Goal: Information Seeking & Learning: Learn about a topic

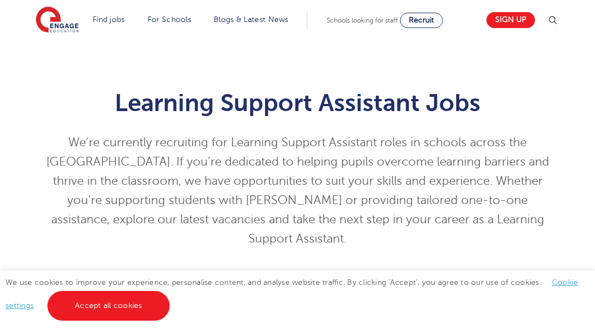
click at [55, 55] on div "Learning Support Assistant Jobs We’re currently recruiting for Learning Support…" at bounding box center [297, 161] width 595 height 242
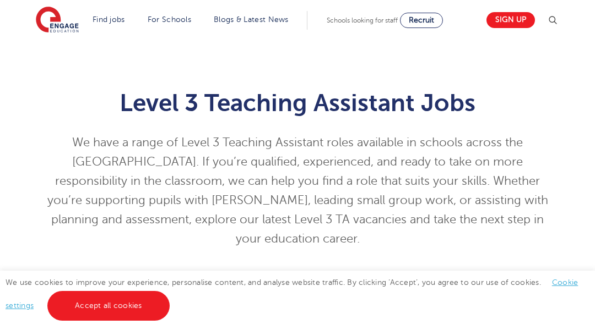
click at [55, 55] on div "Level 3 Teaching Assistant Jobs We have a range of Level 3 Teaching Assistant r…" at bounding box center [297, 161] width 595 height 242
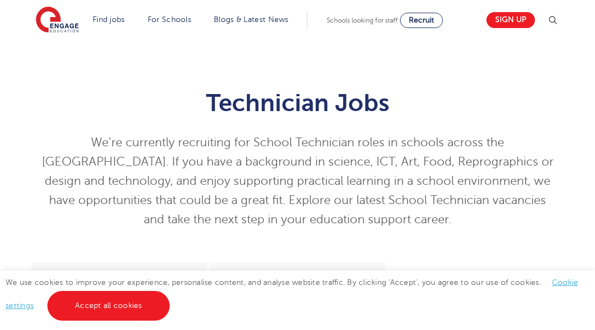
click at [55, 55] on div "Technician Jobs We’re currently recruiting for School Technician roles in schoo…" at bounding box center [297, 151] width 595 height 223
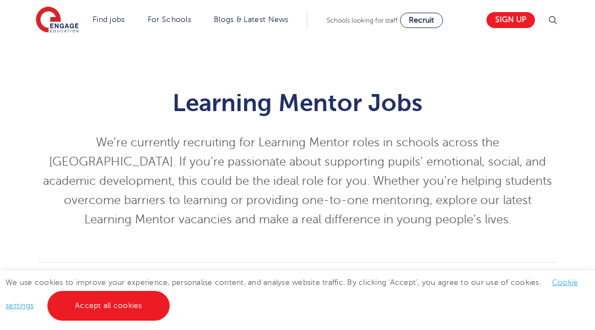
click at [55, 55] on div "Learning Mentor Jobs We’re currently recruiting for Learning Mentor roles in sc…" at bounding box center [297, 151] width 595 height 223
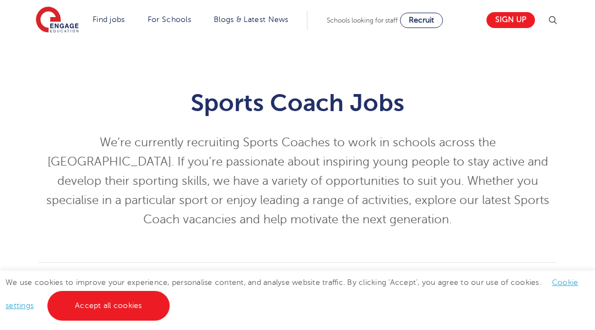
click at [55, 55] on div "Sports Coach Jobs We’re currently recruiting Sports Coaches to work in schools …" at bounding box center [297, 151] width 595 height 223
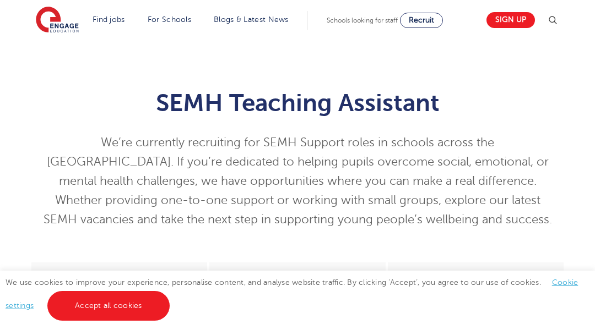
click at [55, 55] on div "SEMH Teaching Assistant We’re currently recruiting for SEMH Support roles in sc…" at bounding box center [297, 151] width 595 height 223
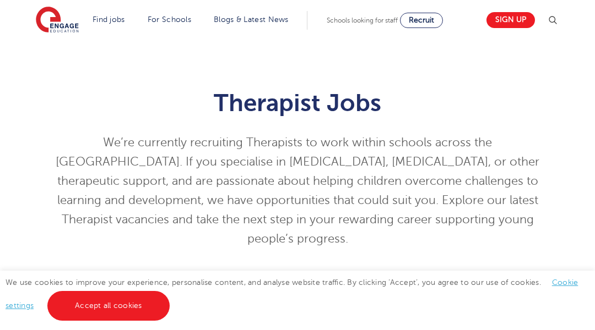
click at [55, 55] on div "Therapist Jobs We’re currently recruiting Therapists to work within schools acr…" at bounding box center [297, 161] width 595 height 242
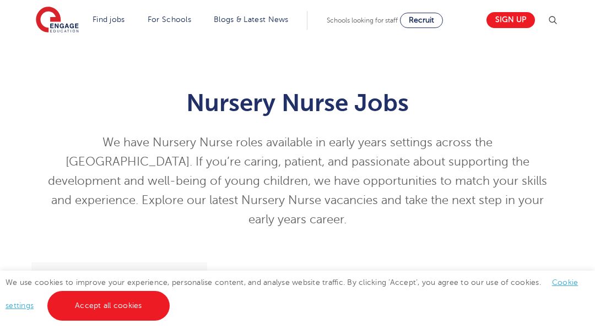
click at [55, 55] on div "Nursery Nurse Jobs We have Nursery Nurse roles available in early years setting…" at bounding box center [297, 151] width 595 height 223
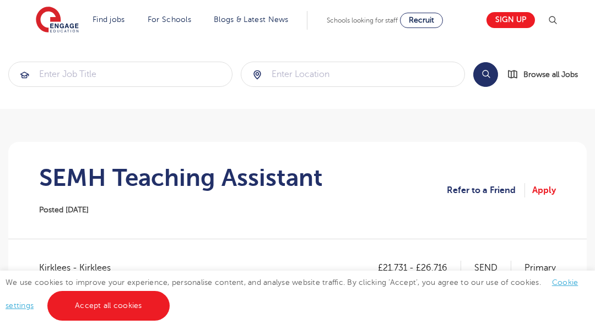
click at [55, 55] on section "Search Browse all Jobs" at bounding box center [297, 74] width 595 height 69
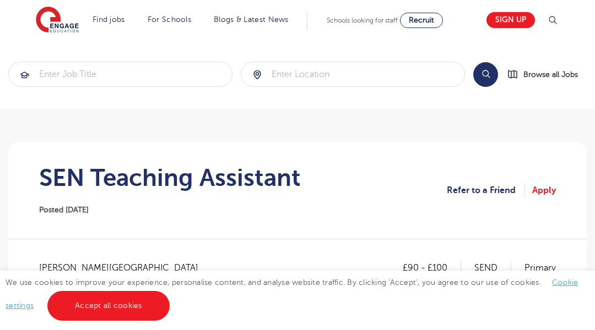
click at [55, 55] on section "Search Browse all Jobs" at bounding box center [297, 74] width 595 height 69
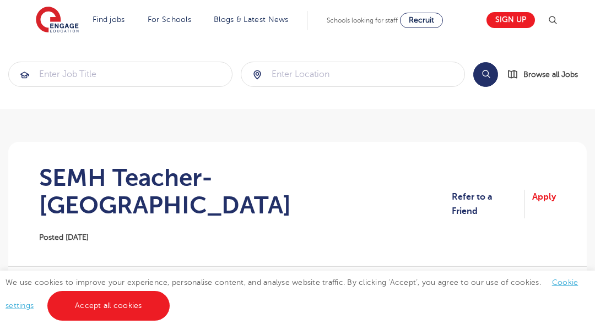
scroll to position [22, 0]
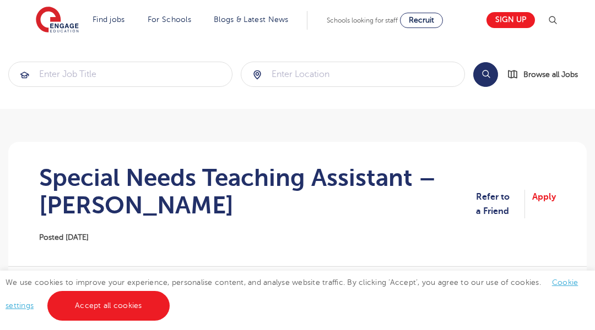
click at [55, 55] on section "Search Browse all Jobs" at bounding box center [297, 74] width 595 height 69
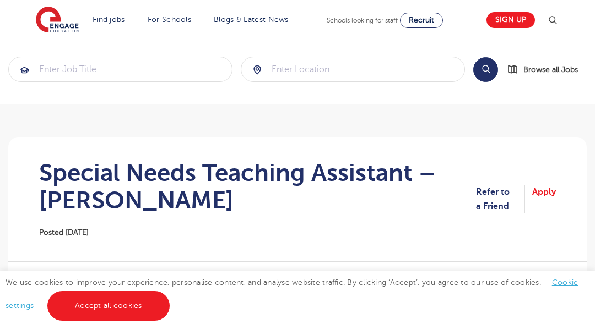
scroll to position [22, 0]
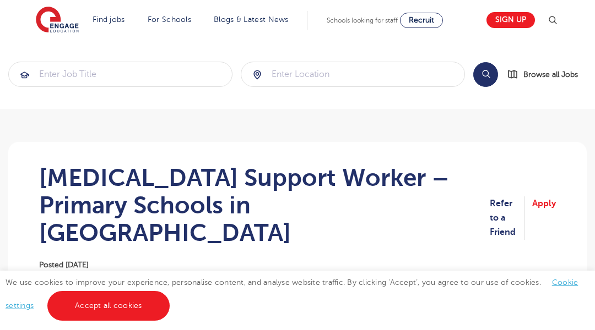
click at [55, 55] on section "Search Browse all Jobs" at bounding box center [297, 74] width 595 height 69
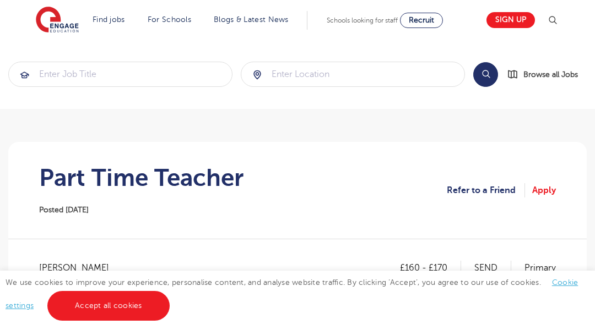
click at [55, 55] on section "Search Browse all Jobs" at bounding box center [297, 74] width 595 height 69
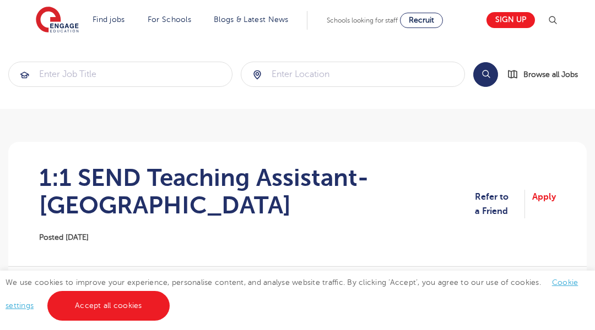
click at [55, 55] on section "Search Browse all Jobs" at bounding box center [297, 74] width 595 height 69
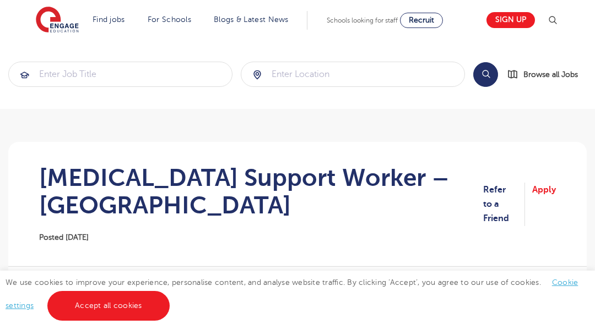
scroll to position [22, 0]
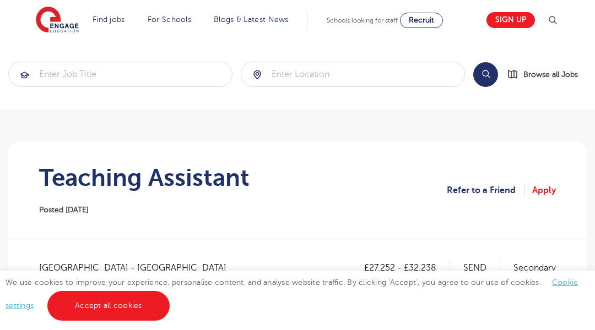
click at [55, 55] on section "Search Browse all Jobs" at bounding box center [297, 74] width 595 height 69
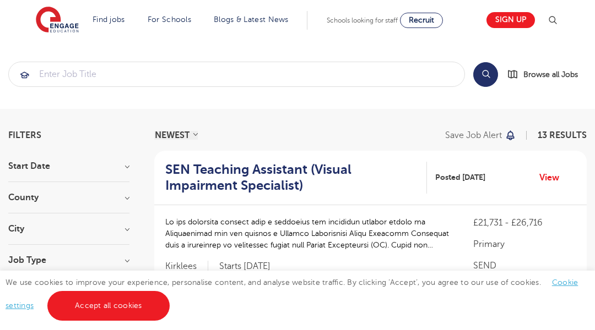
scroll to position [22, 0]
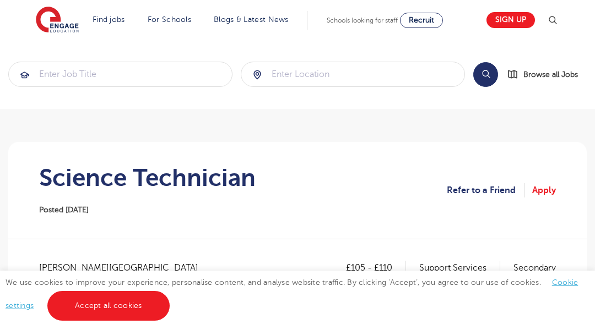
click at [55, 55] on section "Search Browse all Jobs" at bounding box center [297, 74] width 595 height 69
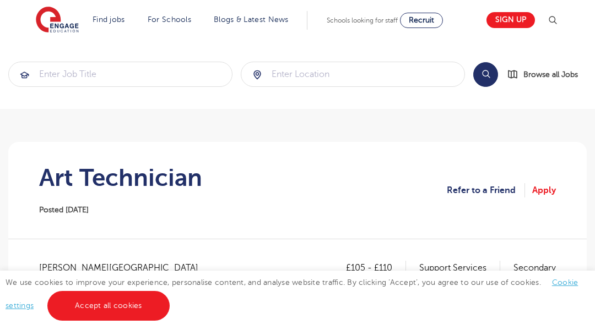
scroll to position [22, 0]
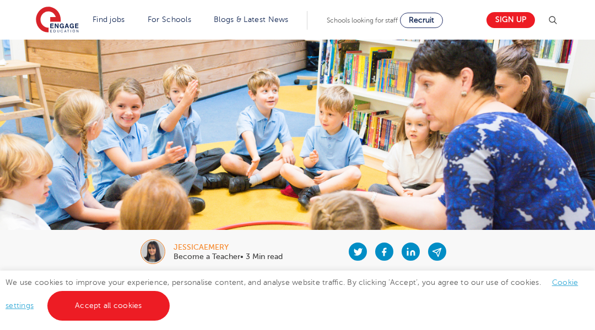
click at [55, 55] on img at bounding box center [297, 135] width 595 height 191
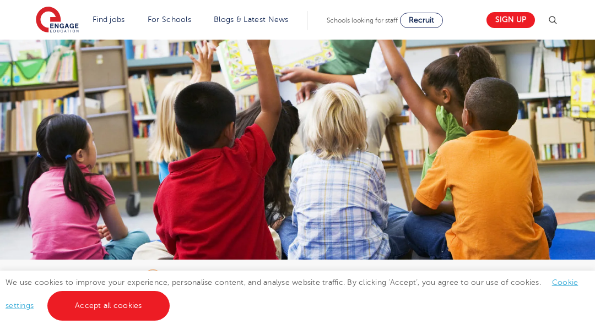
click at [55, 55] on img at bounding box center [297, 152] width 595 height 225
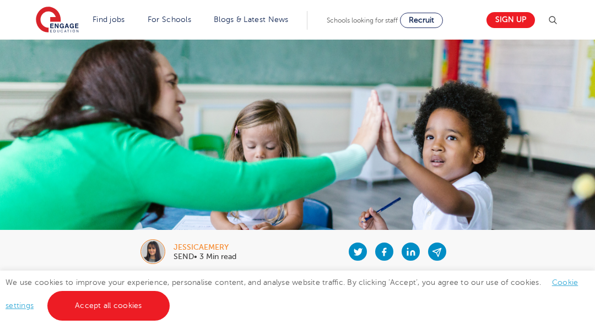
click at [55, 55] on img at bounding box center [297, 135] width 595 height 191
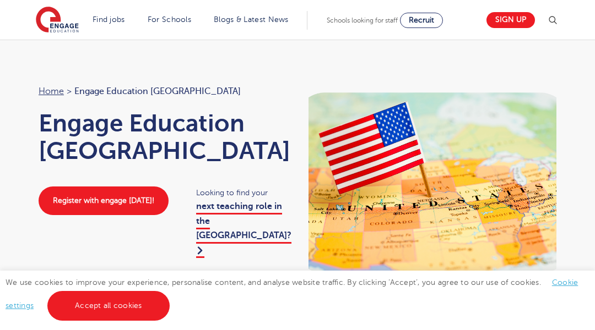
click at [55, 55] on div "Home > Engage Education [GEOGRAPHIC_DATA] Engage Education [GEOGRAPHIC_DATA] Re…" at bounding box center [297, 234] width 595 height 389
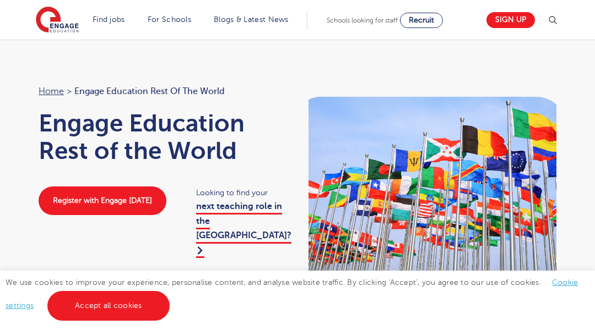
click at [55, 55] on div "Home > Engage Education Rest of the World Engage Education Rest of the World Re…" at bounding box center [297, 226] width 595 height 373
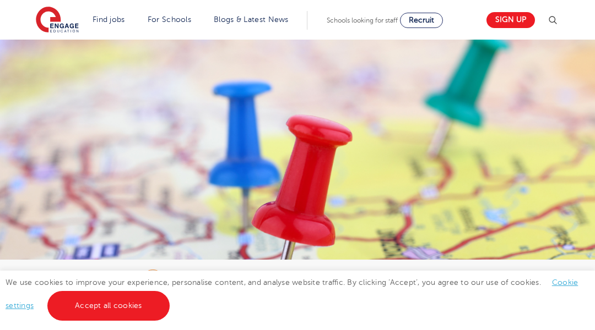
click at [55, 55] on img at bounding box center [297, 188] width 595 height 297
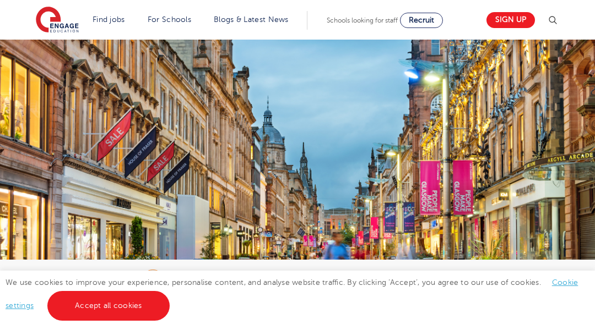
click at [55, 55] on img at bounding box center [297, 188] width 595 height 297
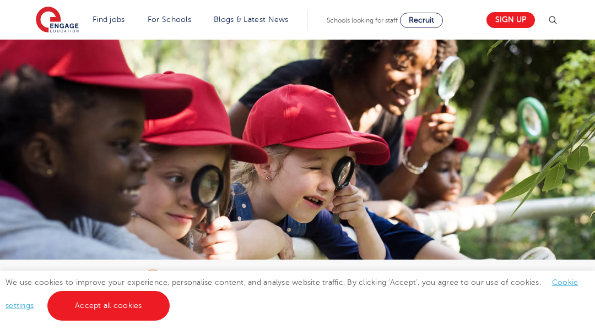
scroll to position [22, 0]
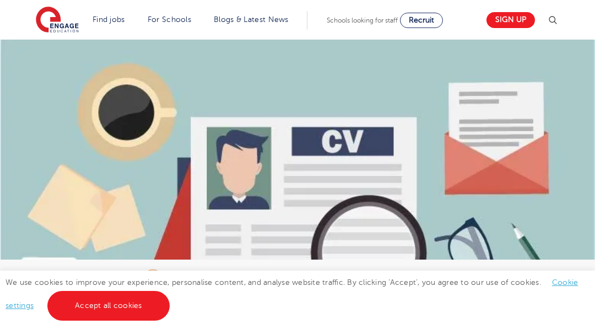
scroll to position [22, 0]
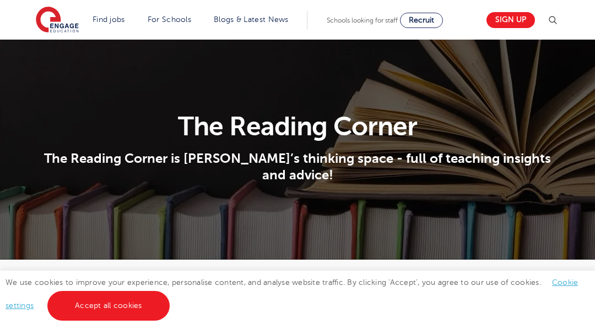
click at [55, 55] on section "The Reading Corner The Reading Corner is Engage’s thinking space - full of teac…" at bounding box center [297, 150] width 595 height 220
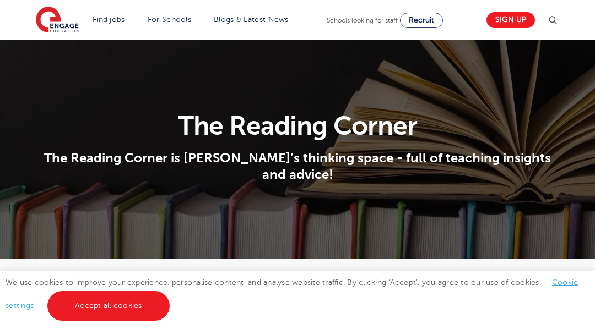
scroll to position [22, 0]
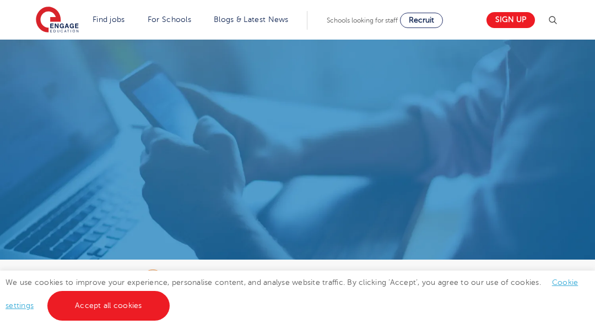
click at [55, 55] on img at bounding box center [297, 175] width 595 height 270
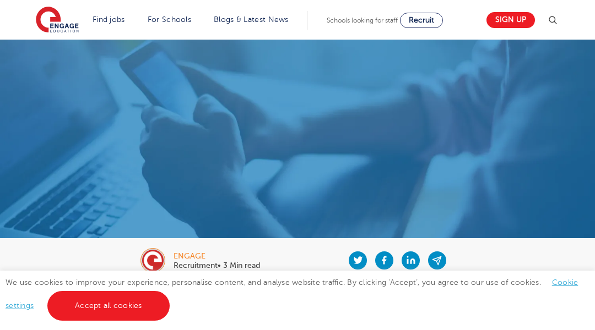
scroll to position [22, 0]
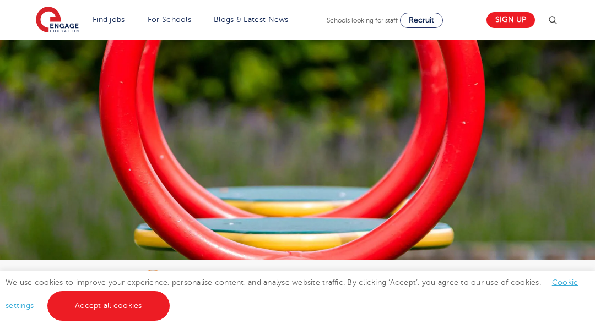
click at [55, 55] on img at bounding box center [297, 157] width 595 height 235
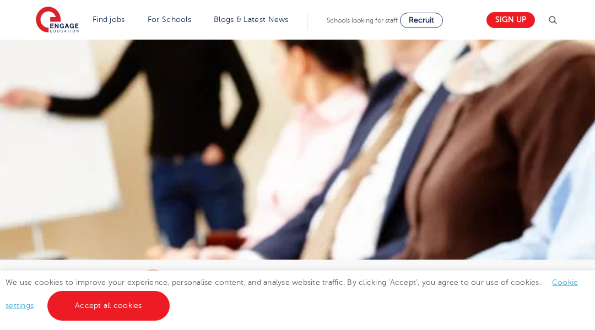
scroll to position [22, 0]
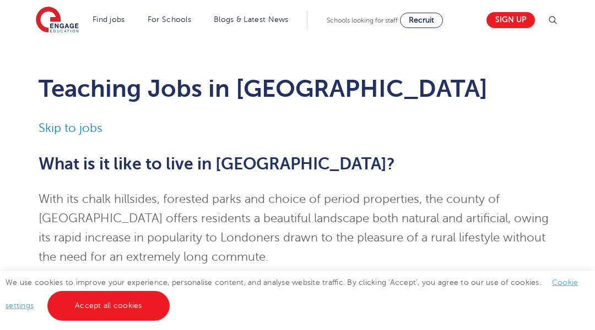
scroll to position [22, 0]
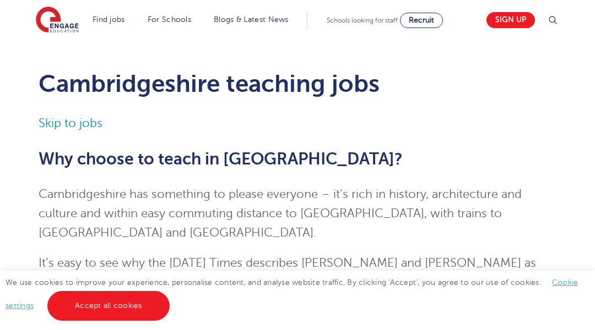
scroll to position [22, 0]
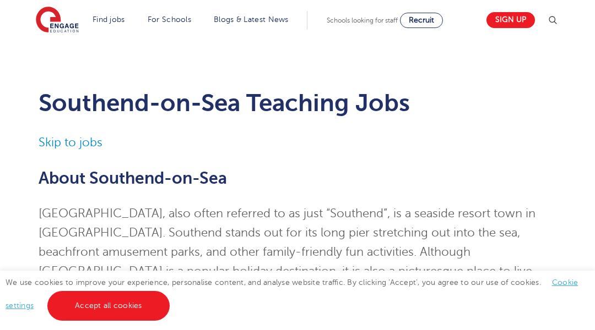
scroll to position [22, 0]
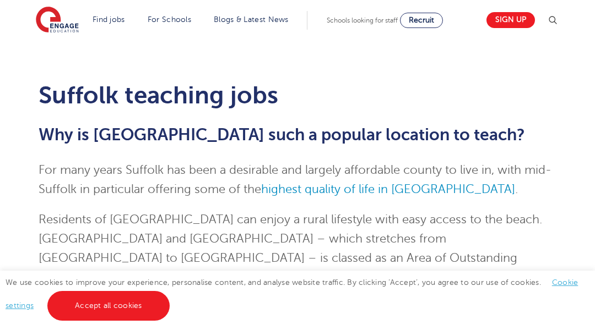
scroll to position [22, 0]
